Goal: Task Accomplishment & Management: Manage account settings

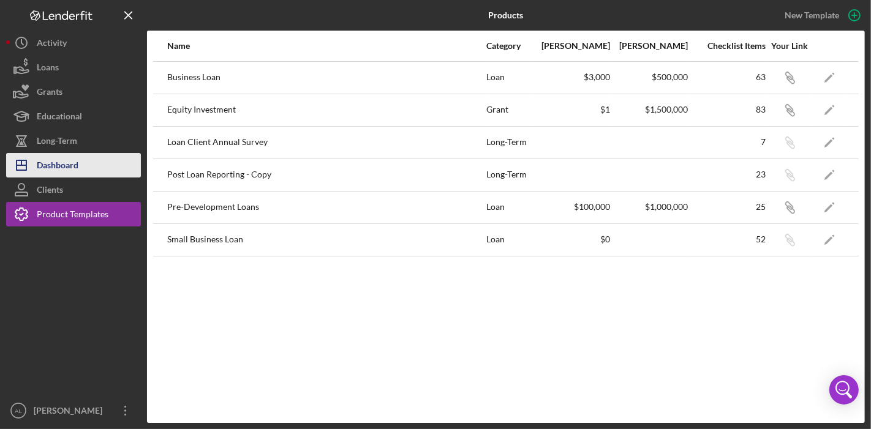
click at [67, 157] on div "Dashboard" at bounding box center [58, 167] width 42 height 28
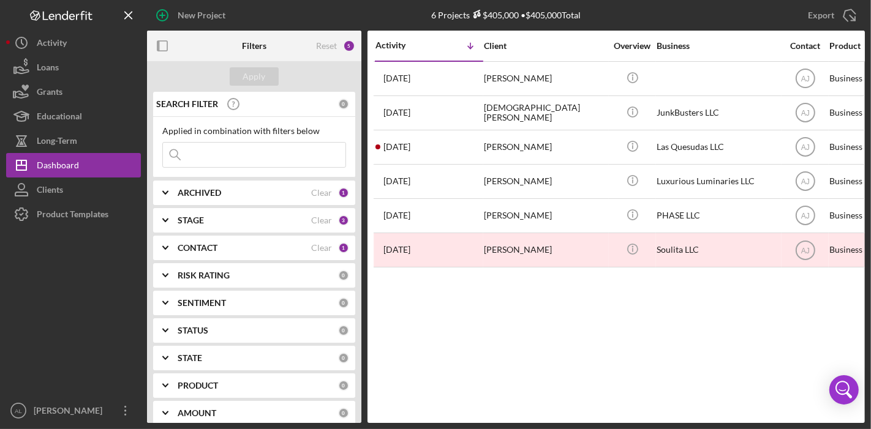
click at [239, 251] on div "CONTACT" at bounding box center [244, 248] width 133 height 10
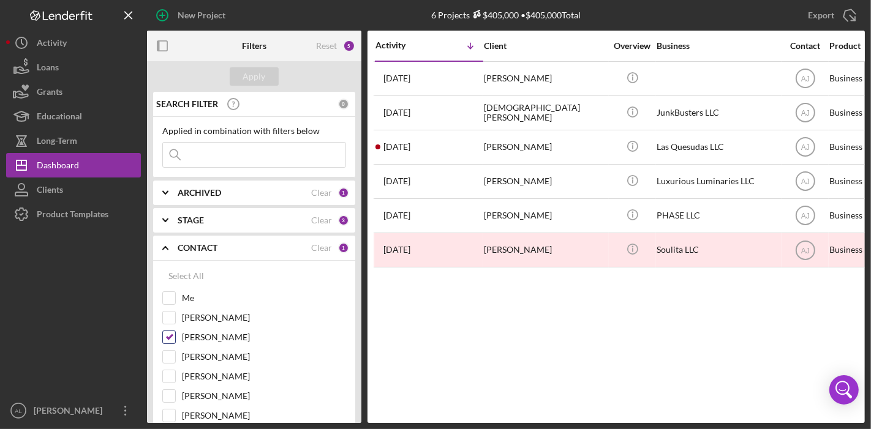
click at [173, 334] on input "[PERSON_NAME]" at bounding box center [169, 337] width 12 height 12
checkbox input "false"
drag, startPoint x: 171, startPoint y: 298, endPoint x: 260, endPoint y: 69, distance: 245.8
click at [260, 69] on form "Apply SEARCH FILTER 0 Applied in combination with filters below Icon/Menu Close…" at bounding box center [254, 242] width 214 height 362
click at [260, 69] on div "Apply" at bounding box center [254, 76] width 23 height 18
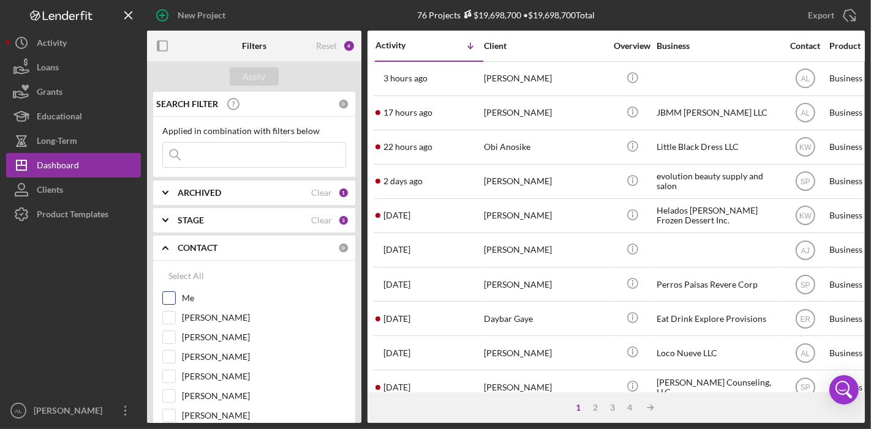
click at [163, 296] on input "Me" at bounding box center [169, 298] width 12 height 12
checkbox input "true"
click at [265, 81] on button "Apply" at bounding box center [254, 76] width 49 height 18
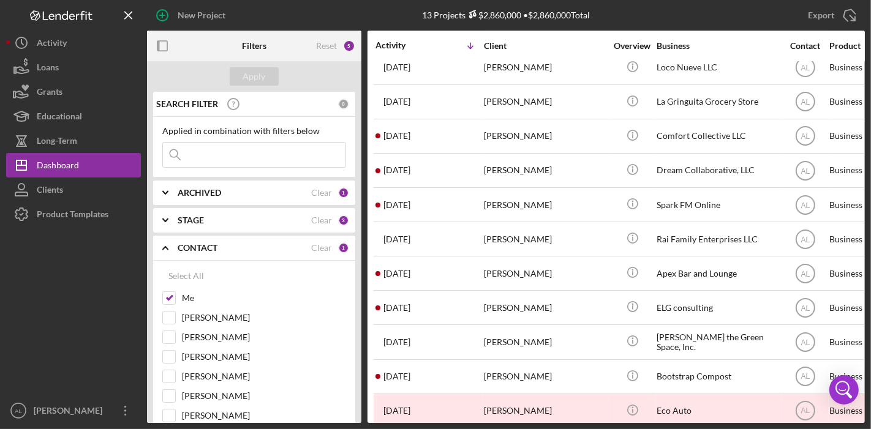
scroll to position [96, 0]
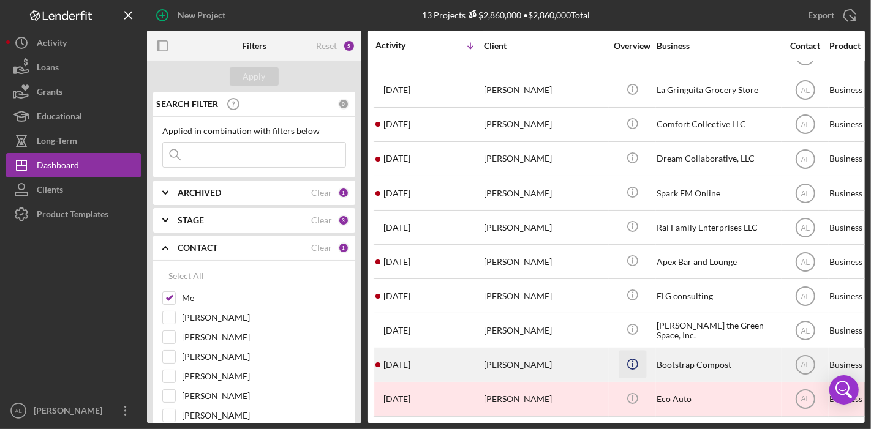
click at [630, 364] on icon "Icon/Info" at bounding box center [632, 364] width 28 height 28
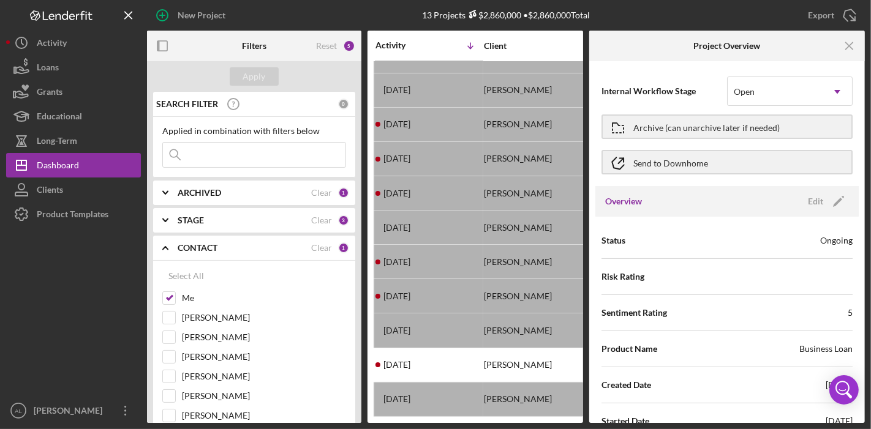
click at [81, 293] on div at bounding box center [73, 313] width 135 height 172
click at [91, 165] on button "Icon/Dashboard Dashboard" at bounding box center [73, 165] width 135 height 24
click at [54, 172] on div "Dashboard" at bounding box center [58, 167] width 42 height 28
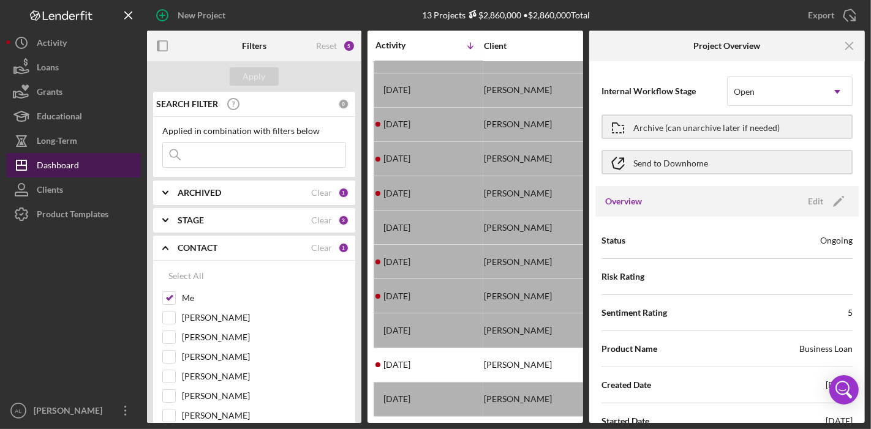
click at [54, 172] on div "Dashboard" at bounding box center [58, 167] width 42 height 28
click at [127, 260] on div at bounding box center [73, 313] width 135 height 172
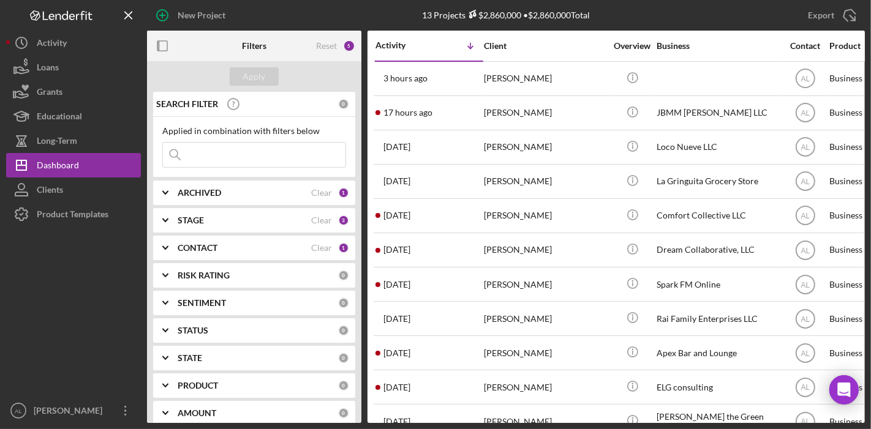
scroll to position [96, 0]
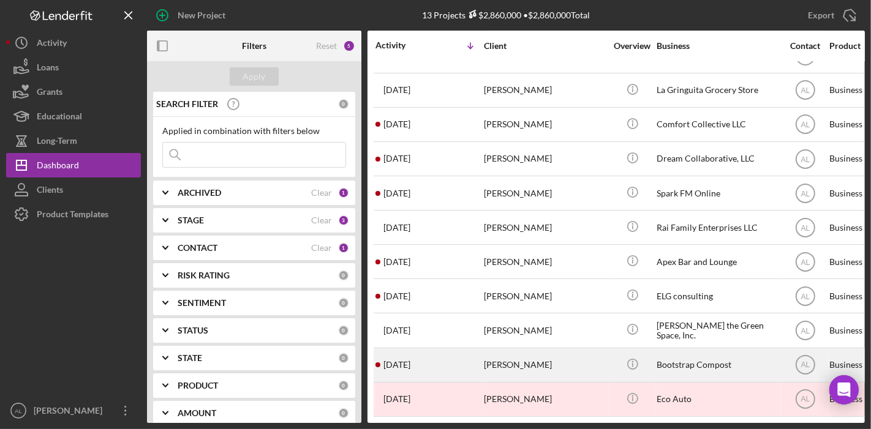
click at [588, 353] on div "[PERSON_NAME]" at bounding box center [545, 365] width 122 height 32
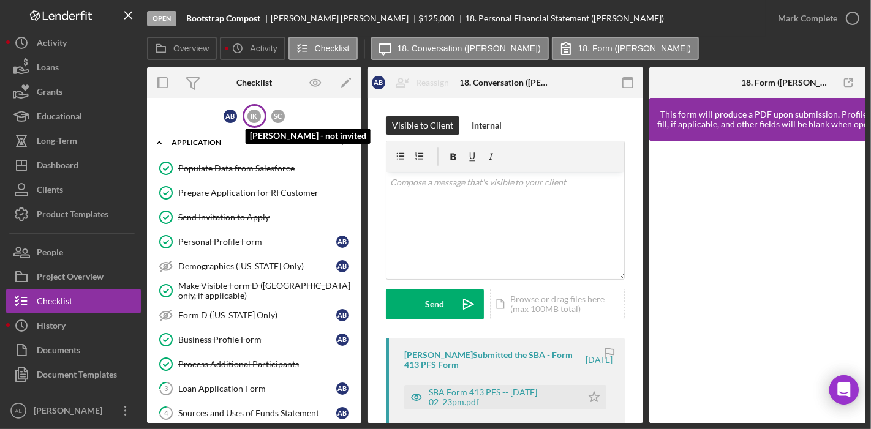
click at [255, 119] on div "I K" at bounding box center [253, 116] width 13 height 13
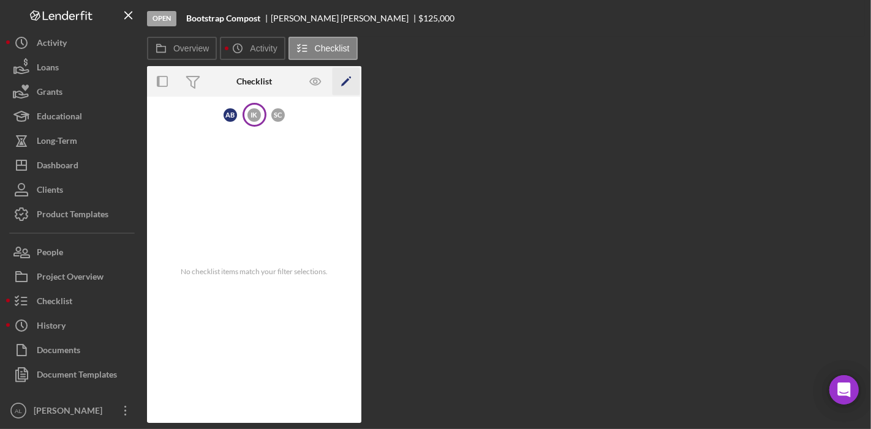
click at [353, 80] on icon "Icon/Edit" at bounding box center [346, 82] width 28 height 28
click at [260, 56] on button "Icon/History Activity" at bounding box center [252, 48] width 65 height 23
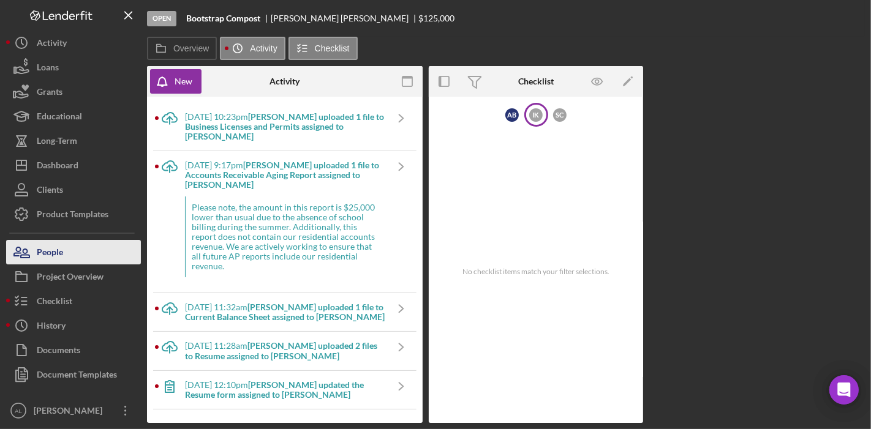
click at [102, 250] on button "People" at bounding box center [73, 252] width 135 height 24
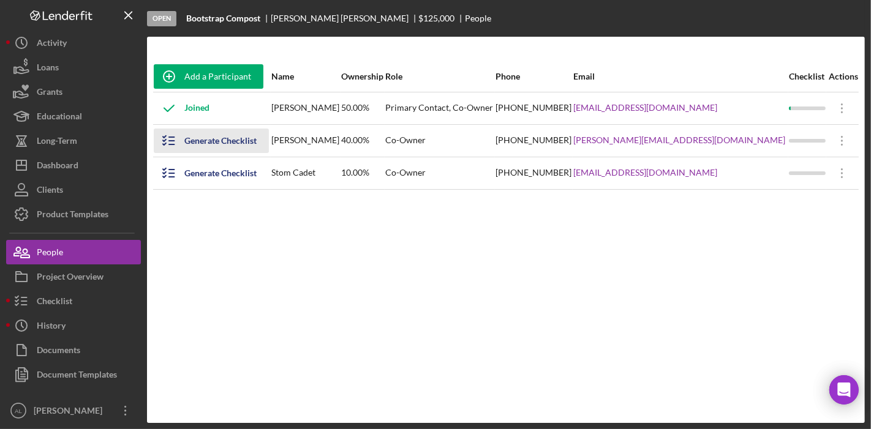
click at [210, 141] on div "Generate Checklist" at bounding box center [220, 141] width 72 height 24
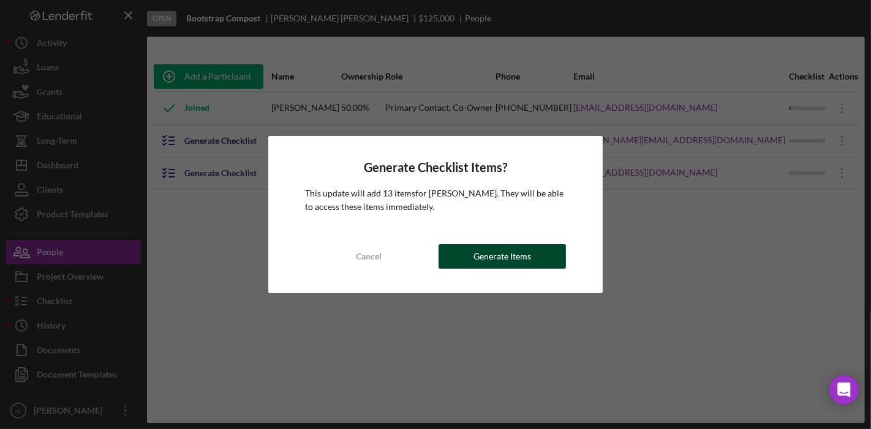
click at [517, 259] on div "Generate Items" at bounding box center [502, 256] width 58 height 24
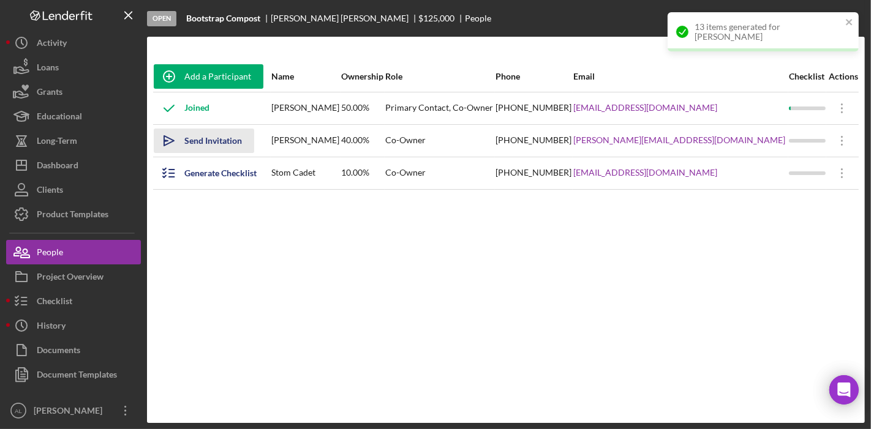
click at [227, 143] on div "Send Invitation" at bounding box center [213, 141] width 58 height 24
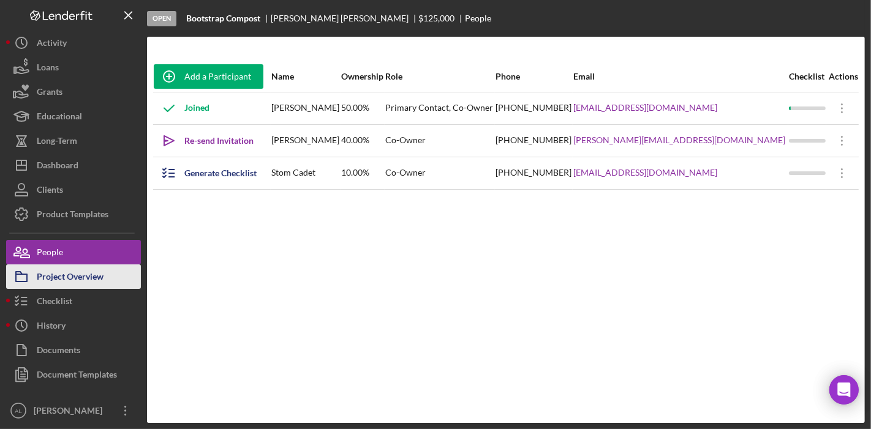
click at [88, 272] on div "Project Overview" at bounding box center [70, 278] width 67 height 28
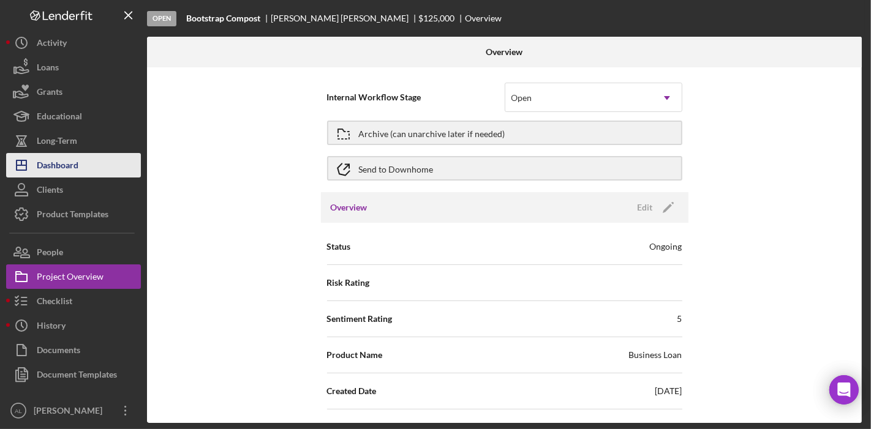
click at [75, 170] on div "Dashboard" at bounding box center [58, 167] width 42 height 28
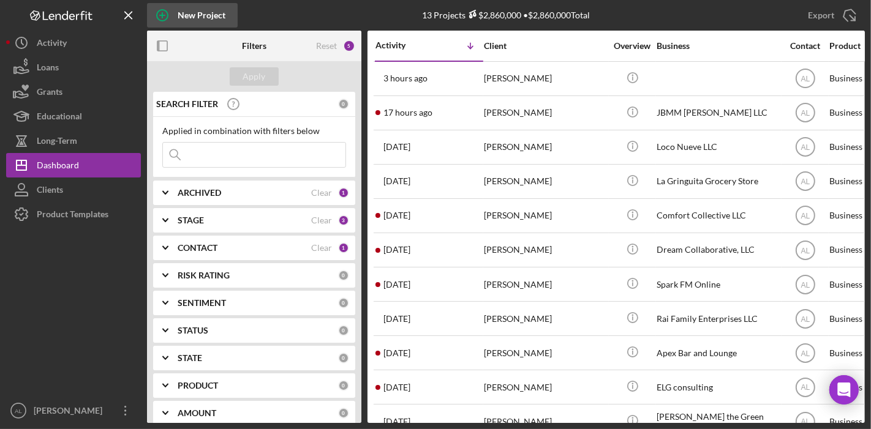
click at [168, 11] on icon "button" at bounding box center [162, 15] width 31 height 31
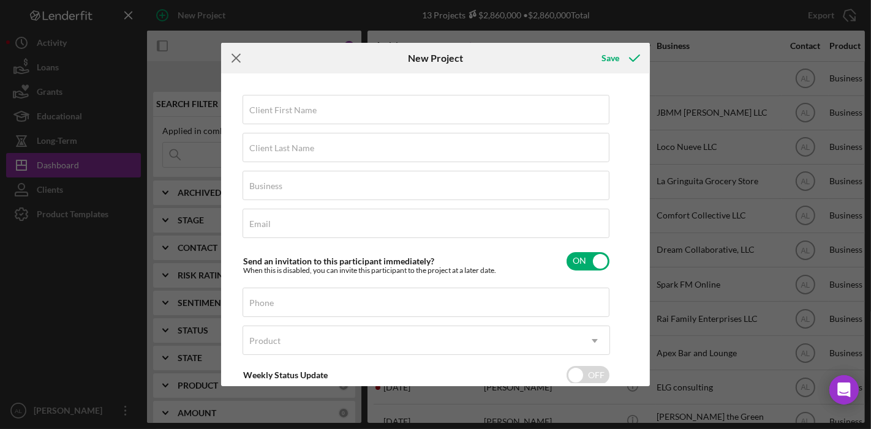
click at [239, 57] on icon "Icon/Menu Close" at bounding box center [236, 58] width 31 height 31
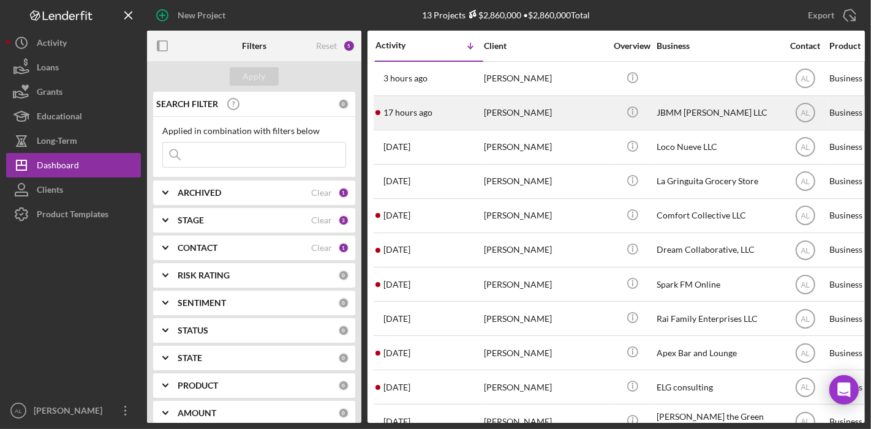
click at [532, 110] on div "[PERSON_NAME]" at bounding box center [545, 113] width 122 height 32
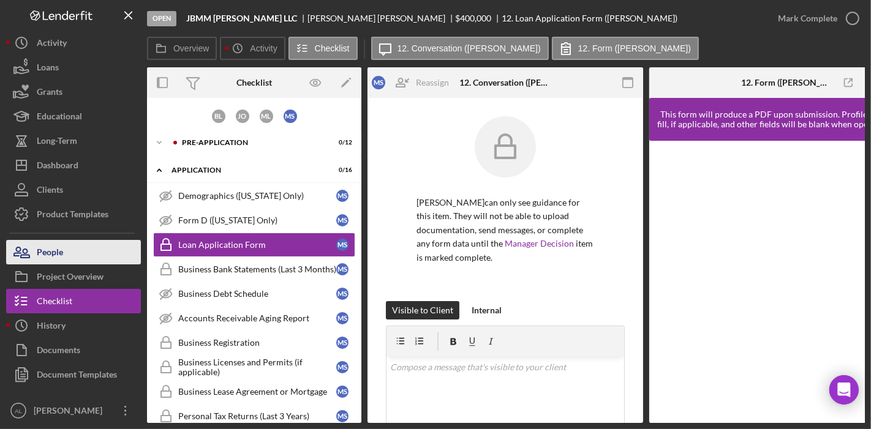
click at [66, 260] on button "People" at bounding box center [73, 252] width 135 height 24
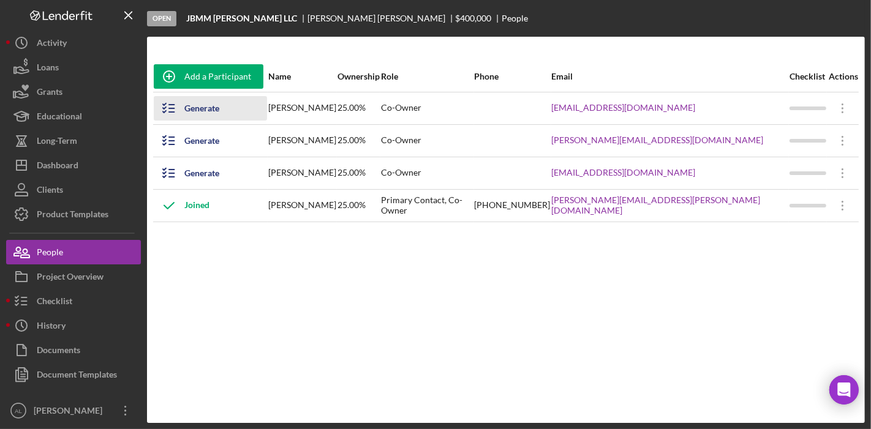
click at [213, 107] on div "Generate Checklist" at bounding box center [219, 108] width 70 height 24
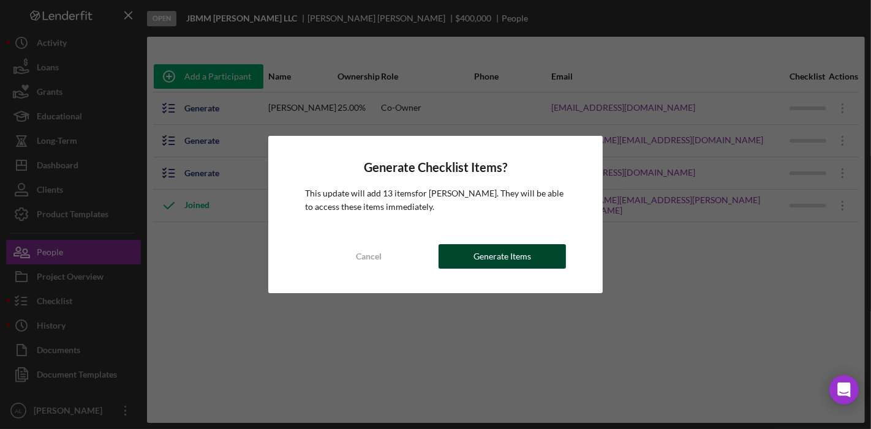
click at [496, 262] on div "Generate Items" at bounding box center [502, 256] width 58 height 24
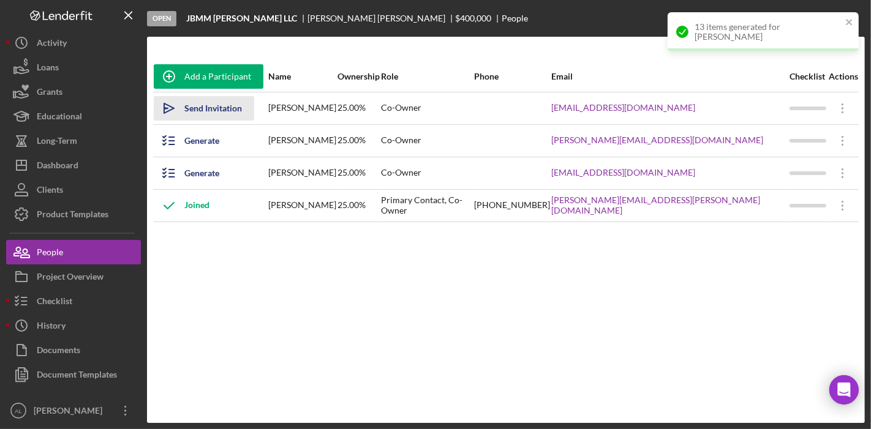
click at [176, 108] on icon "Icon/icon-invite-send" at bounding box center [169, 108] width 31 height 31
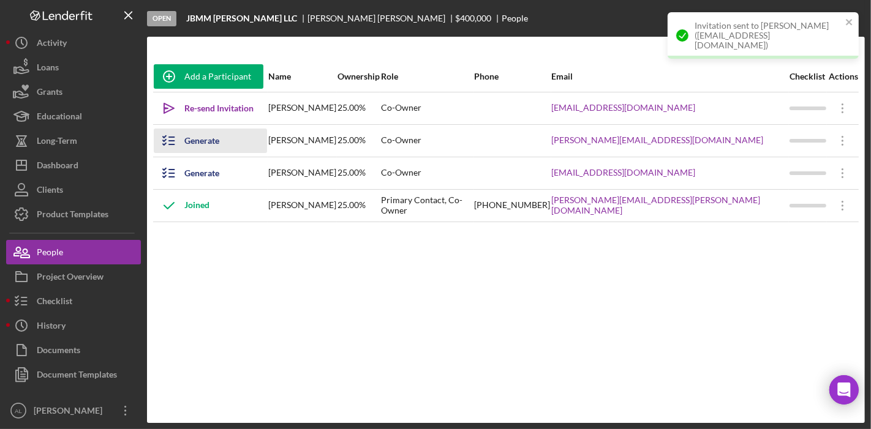
click at [199, 143] on div "Generate Checklist" at bounding box center [219, 141] width 70 height 24
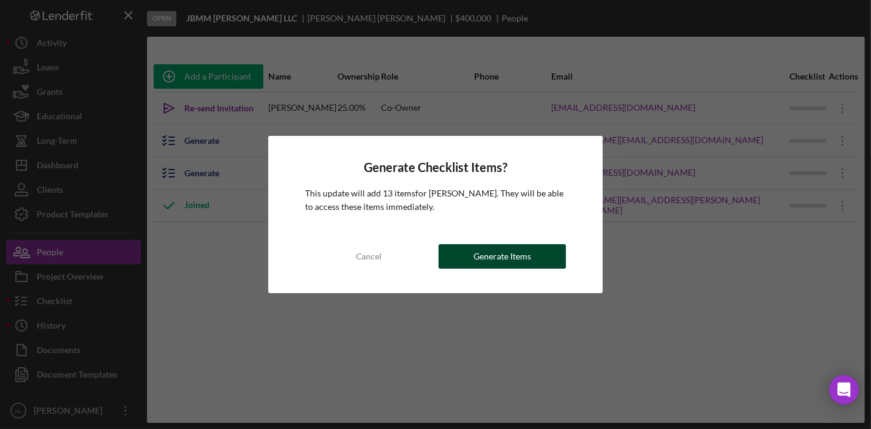
click at [526, 257] on div "Generate Items" at bounding box center [502, 256] width 58 height 24
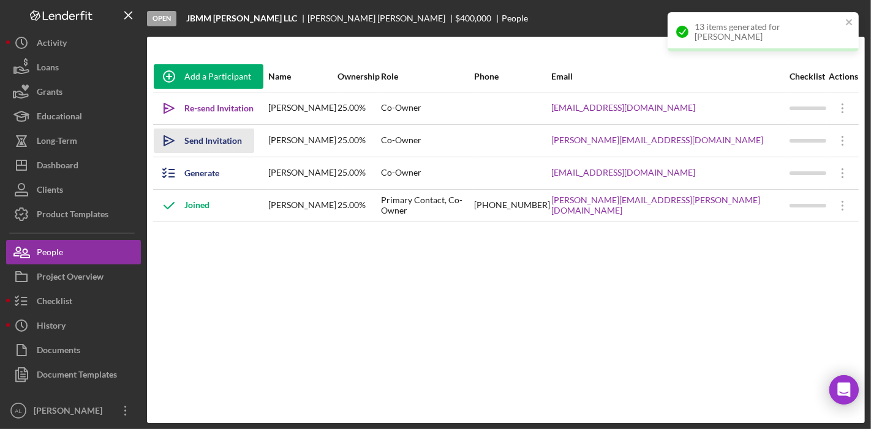
click at [185, 140] on div "Send Invitation" at bounding box center [213, 141] width 58 height 24
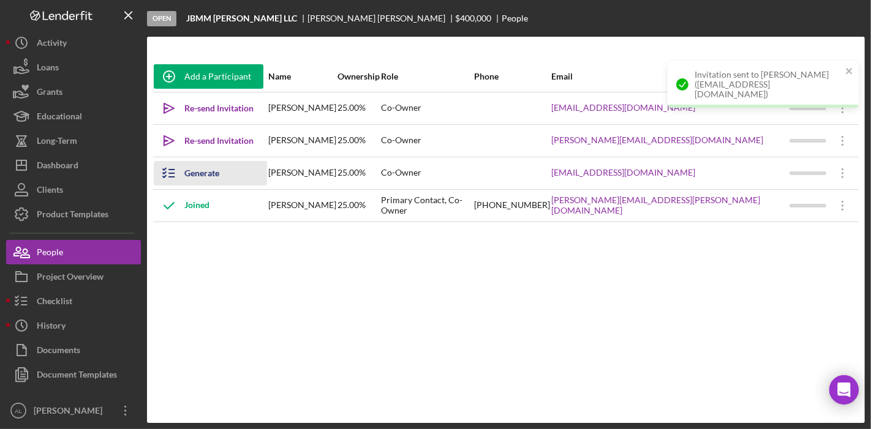
click at [208, 170] on div "Generate Checklist" at bounding box center [219, 173] width 70 height 24
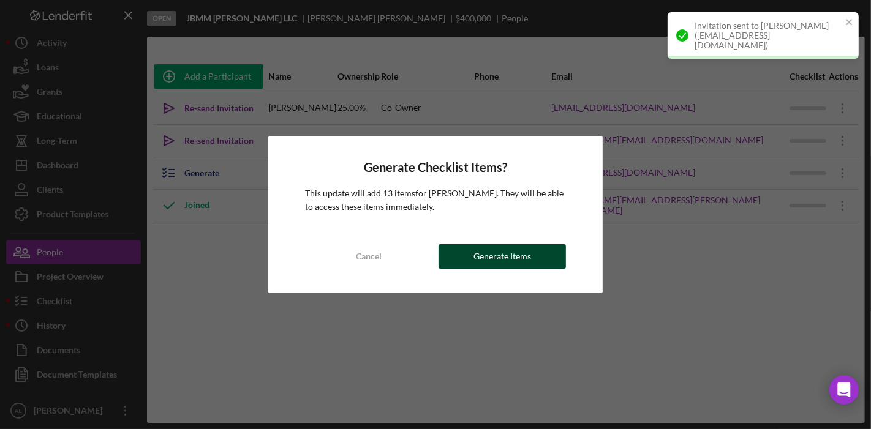
click at [484, 264] on div "Generate Items" at bounding box center [502, 256] width 58 height 24
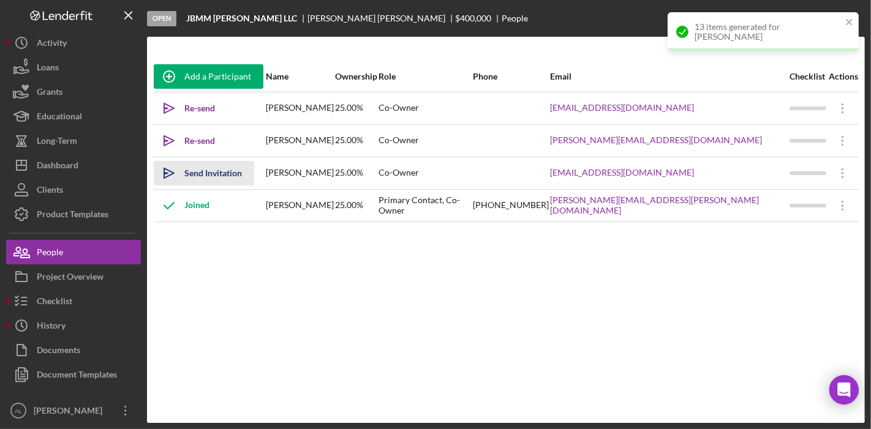
click at [195, 168] on div "Send Invitation" at bounding box center [213, 173] width 58 height 24
